Goal: Information Seeking & Learning: Check status

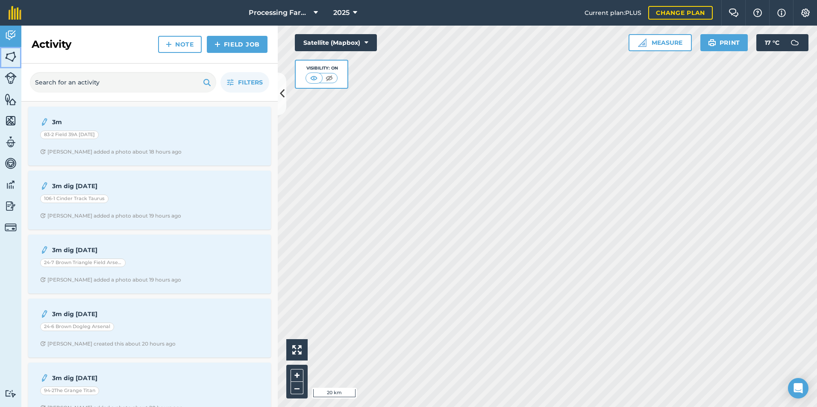
click at [14, 54] on img at bounding box center [11, 56] width 12 height 13
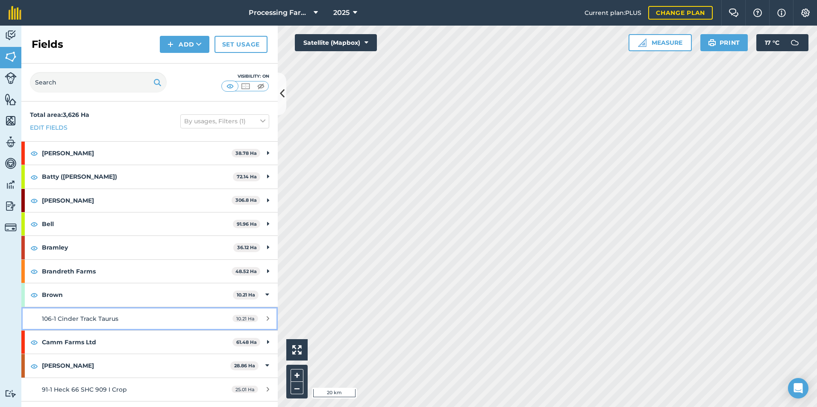
click at [103, 322] on span "106-1 Cinder Track Taurus" at bounding box center [80, 319] width 76 height 8
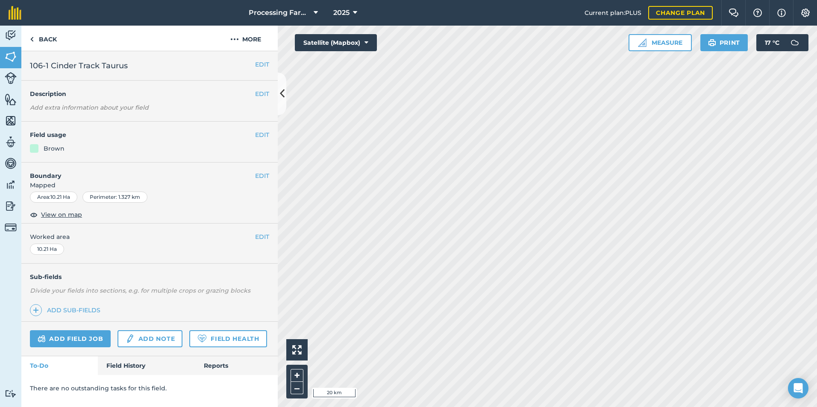
click at [103, 322] on div "Add field job Add note Field Health" at bounding box center [149, 339] width 256 height 35
drag, startPoint x: 103, startPoint y: 322, endPoint x: 64, endPoint y: 213, distance: 116.3
click at [64, 213] on span "View on map" at bounding box center [61, 214] width 41 height 9
click at [29, 36] on link "Back" at bounding box center [43, 38] width 44 height 25
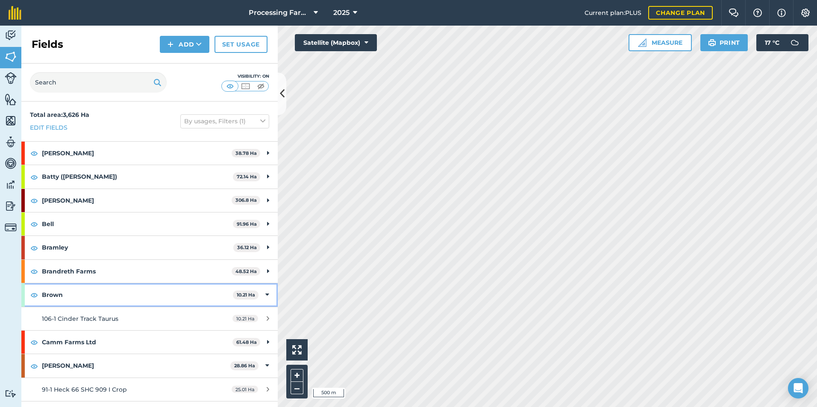
click at [24, 294] on div at bounding box center [22, 295] width 3 height 23
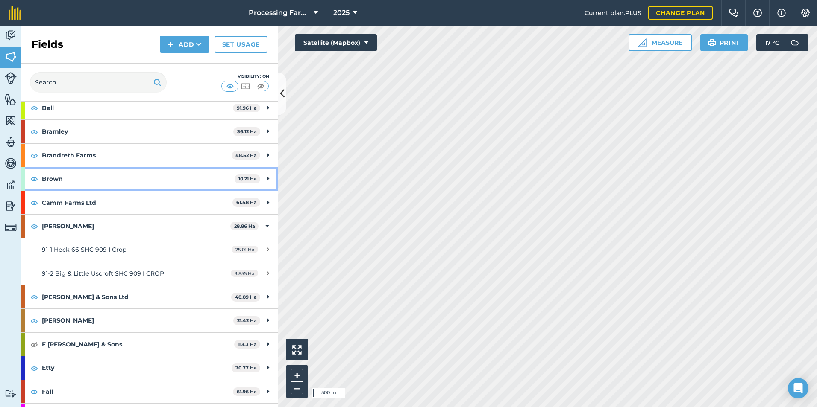
scroll to position [128, 0]
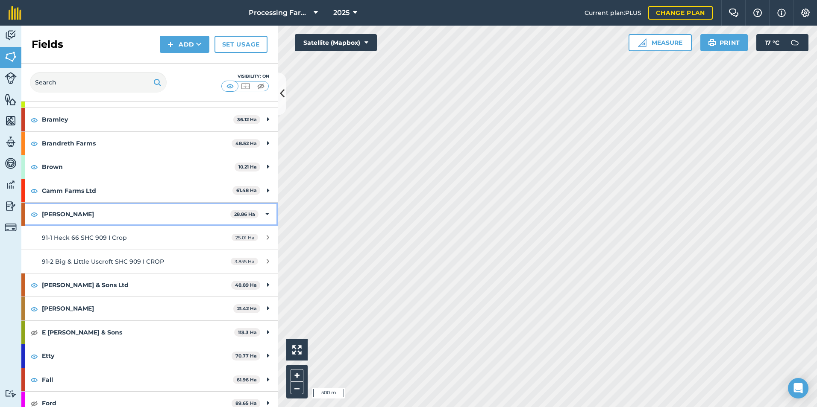
click at [30, 223] on div "[PERSON_NAME] 28.86 Ha" at bounding box center [149, 214] width 256 height 23
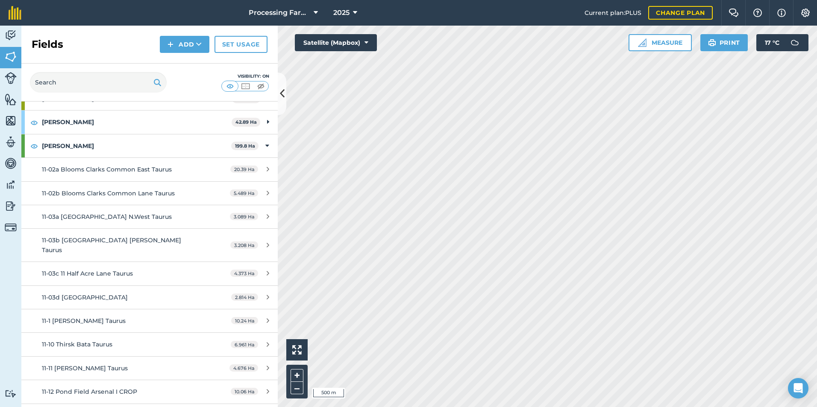
scroll to position [470, 0]
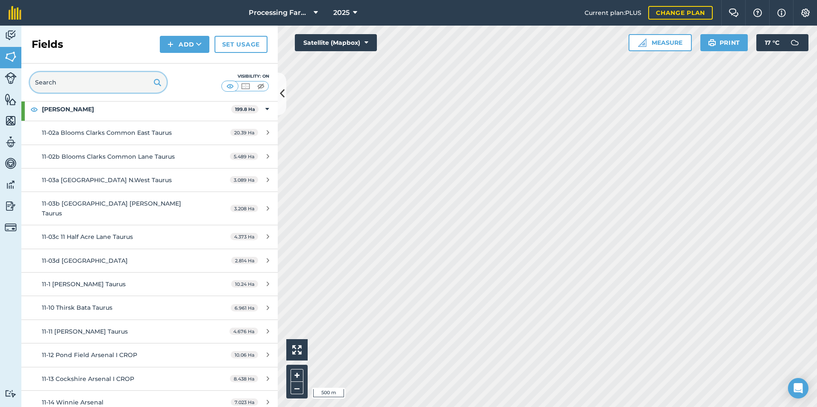
click at [66, 86] on input "text" at bounding box center [98, 82] width 137 height 21
type input "hob"
click at [56, 111] on strong "[PERSON_NAME]" at bounding box center [136, 109] width 189 height 23
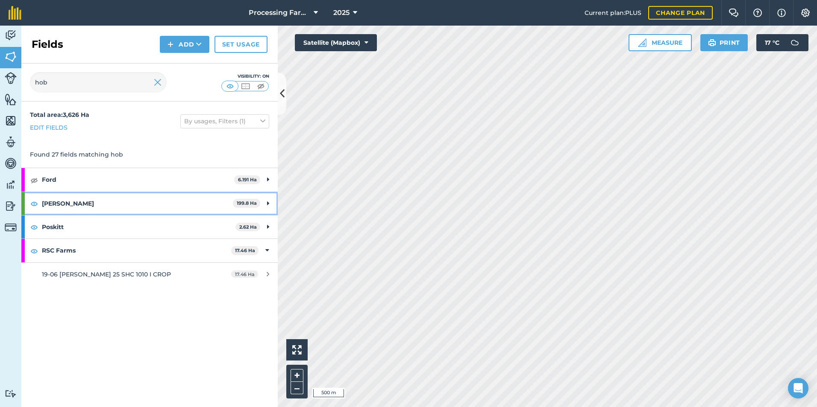
scroll to position [0, 0]
click at [134, 207] on strong "[PERSON_NAME]" at bounding box center [137, 203] width 191 height 23
click at [106, 211] on strong "[PERSON_NAME]" at bounding box center [137, 203] width 191 height 23
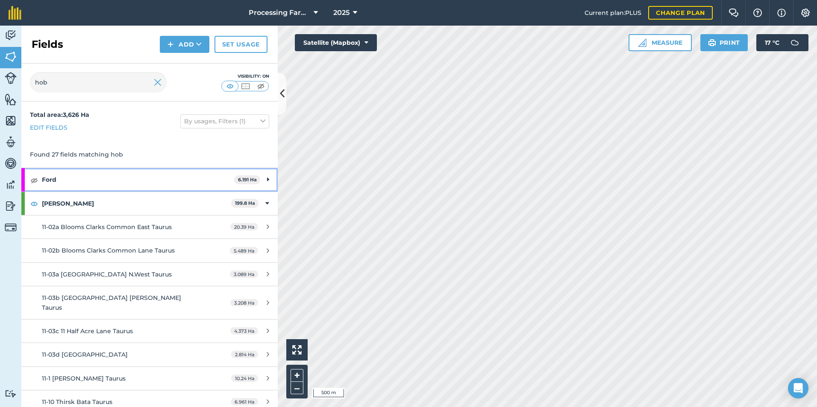
click at [29, 184] on div "Ford 6.191 Ha" at bounding box center [149, 179] width 256 height 23
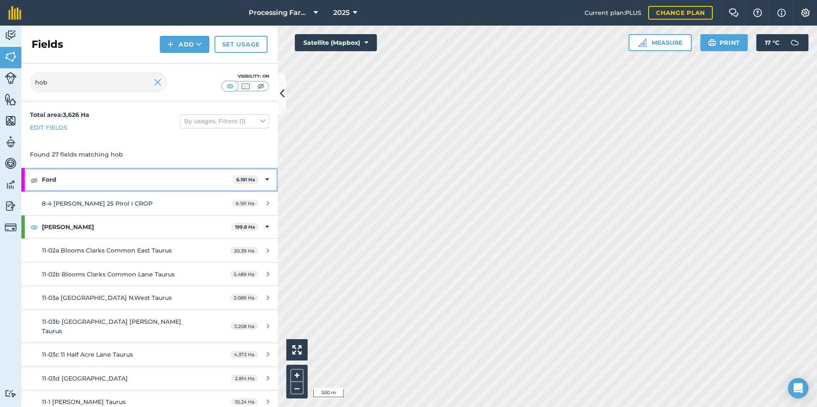
click at [23, 179] on div at bounding box center [22, 179] width 3 height 23
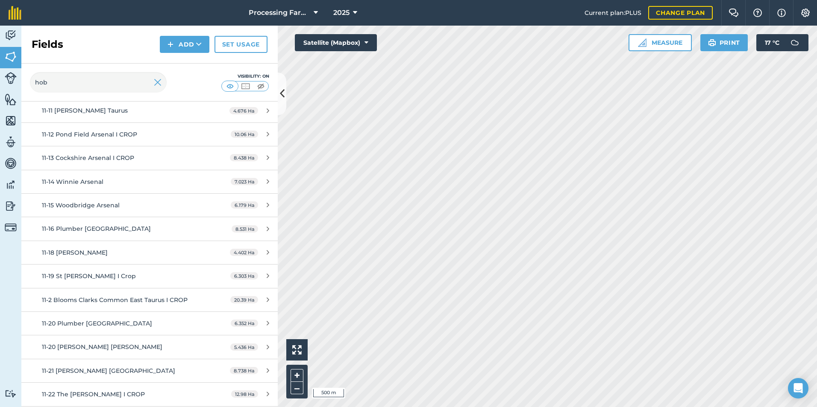
scroll to position [342, 0]
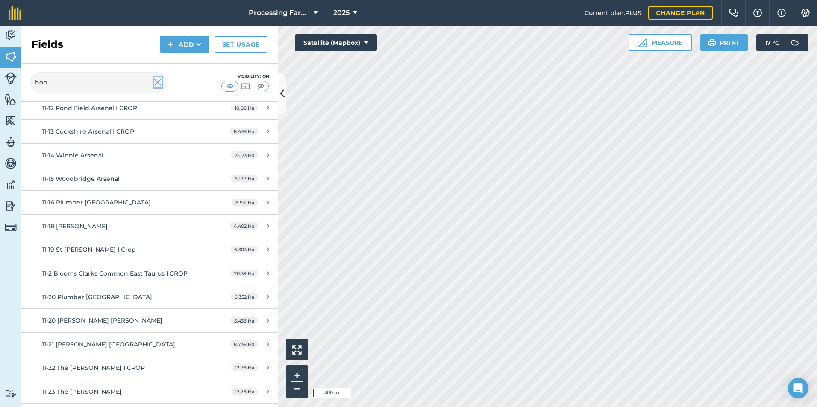
click at [156, 84] on img at bounding box center [158, 82] width 8 height 10
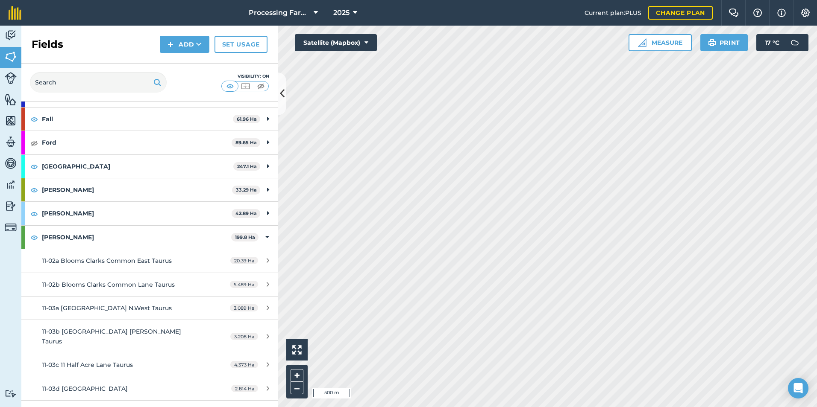
scroll to position [718, 0]
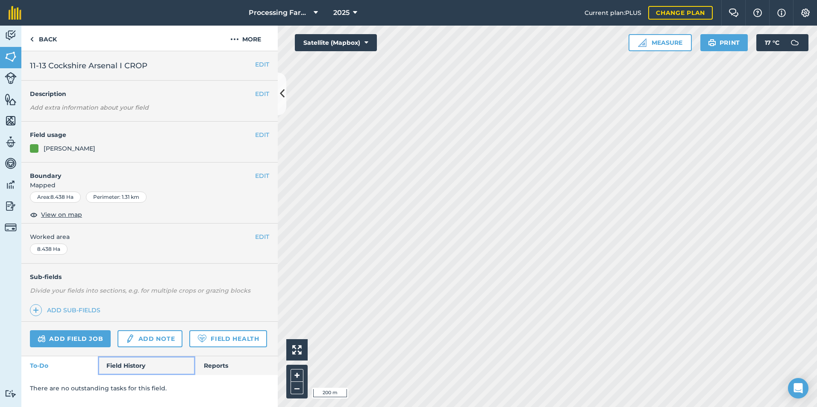
click at [128, 368] on link "Field History" at bounding box center [146, 366] width 97 height 19
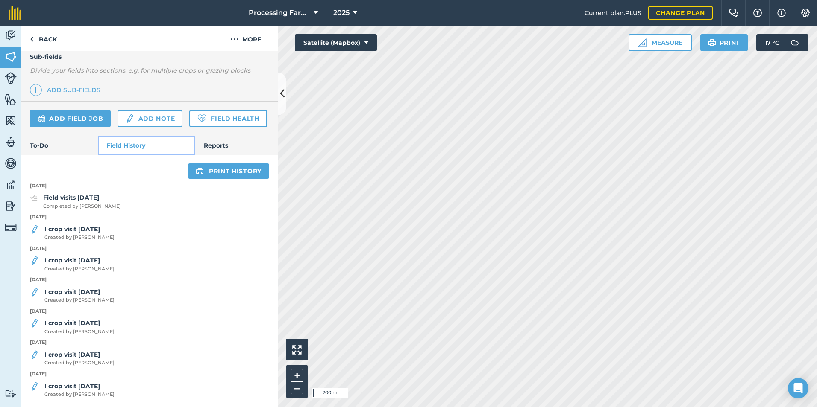
scroll to position [244, 0]
click at [89, 205] on span "Completed by [PERSON_NAME]" at bounding box center [82, 207] width 78 height 8
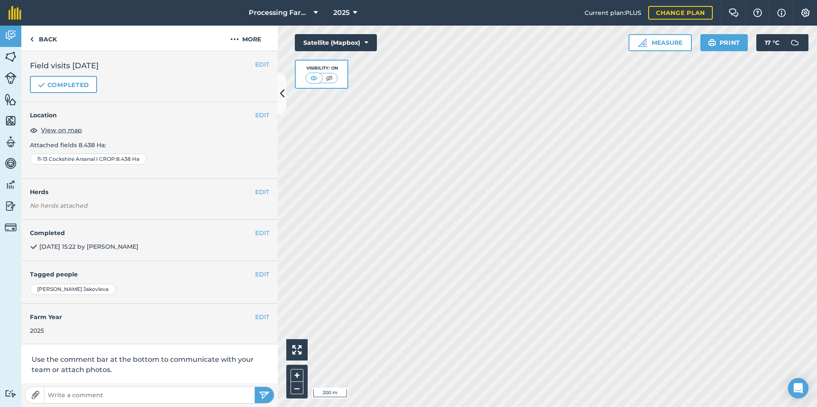
click at [89, 205] on em "No herds attached" at bounding box center [154, 205] width 248 height 9
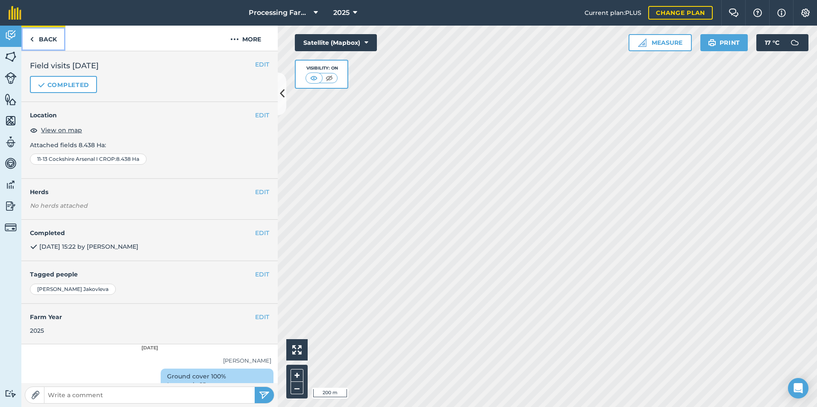
click at [37, 38] on link "Back" at bounding box center [43, 38] width 44 height 25
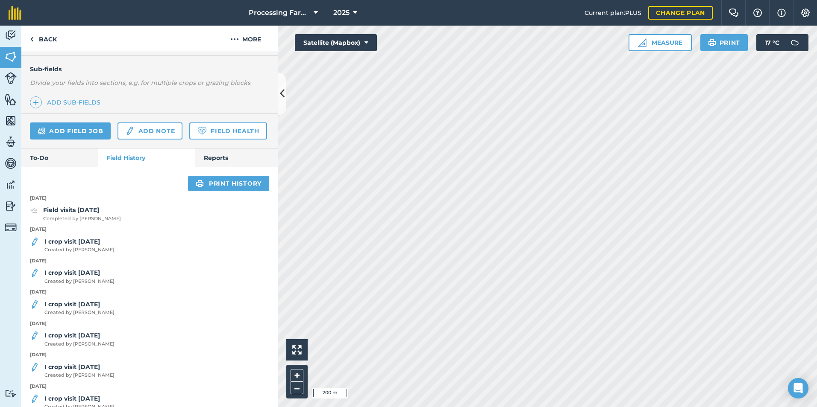
scroll to position [244, 0]
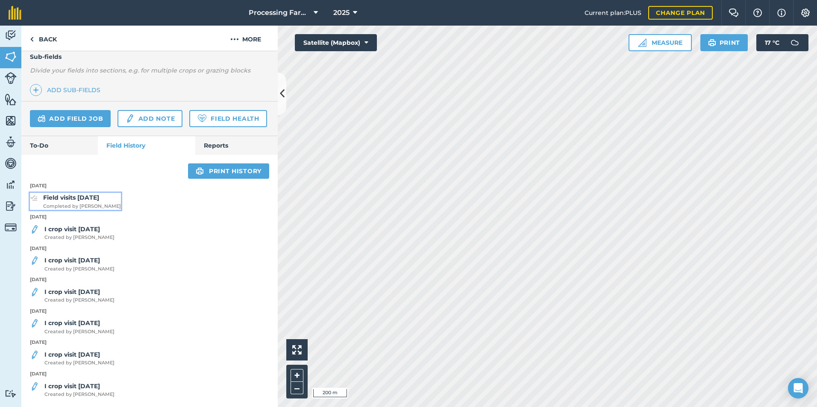
click at [71, 202] on strong "Field visits [DATE]" at bounding box center [71, 198] width 56 height 8
